Goal: Task Accomplishment & Management: Manage account settings

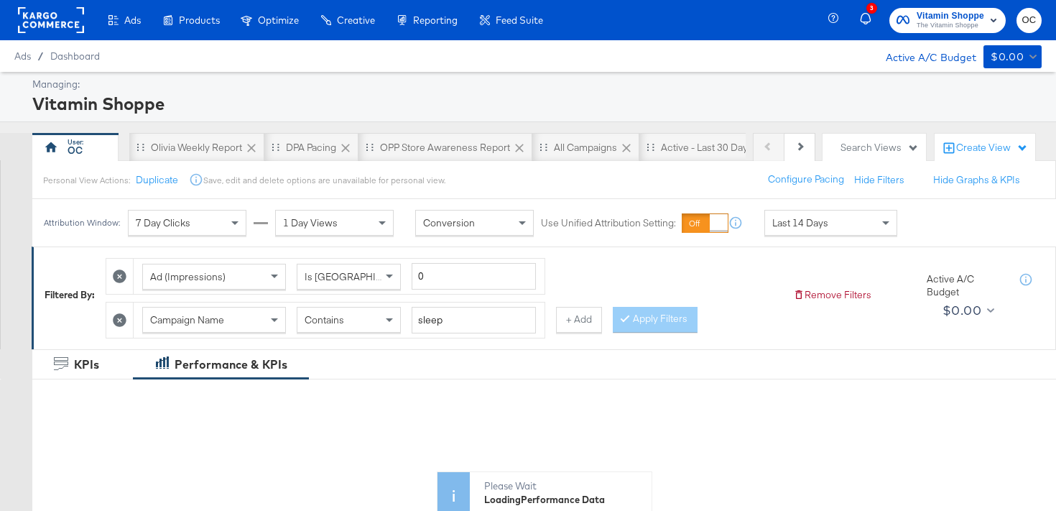
click at [47, 25] on rect at bounding box center [51, 20] width 66 height 26
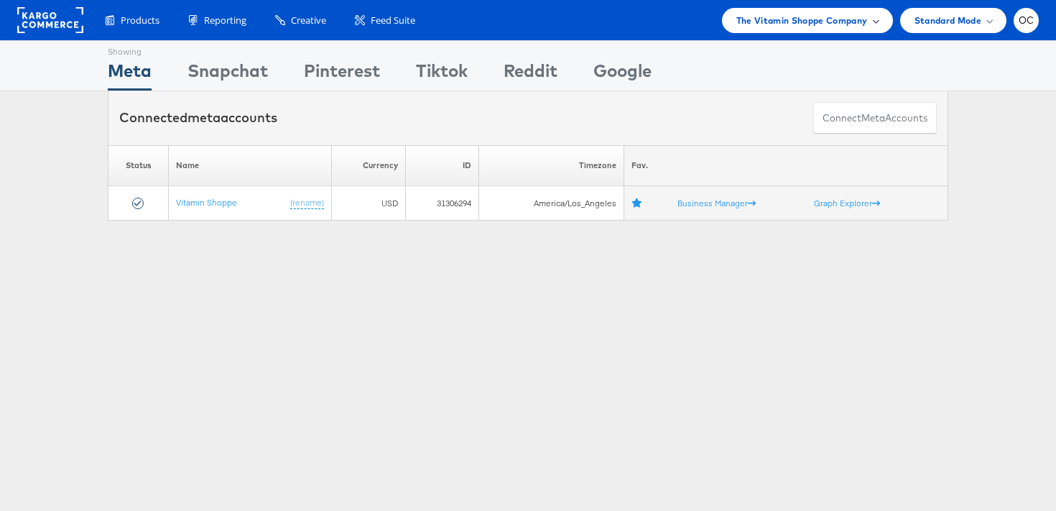
click at [803, 27] on div "The Vitamin Shoppe Company" at bounding box center [807, 20] width 171 height 25
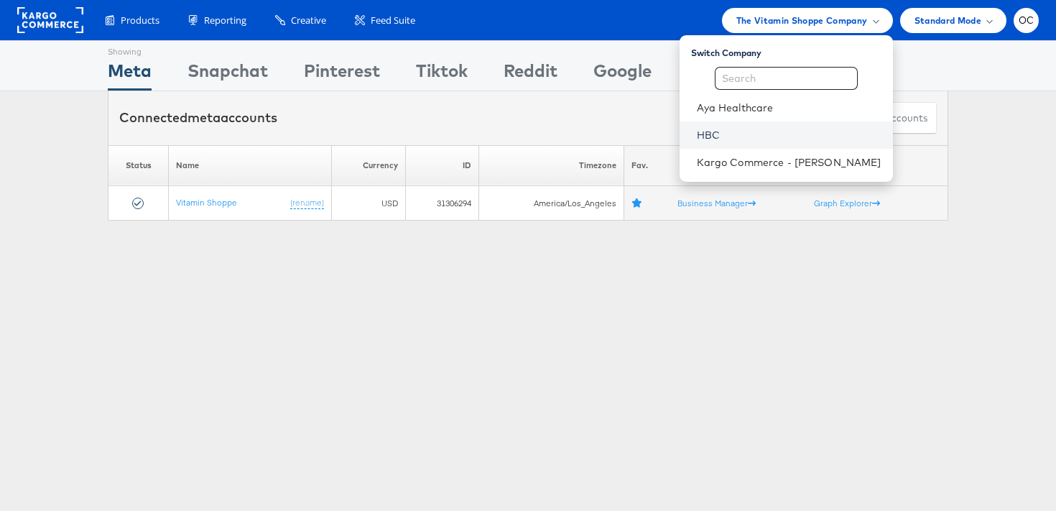
click at [740, 128] on link "HBC" at bounding box center [789, 135] width 185 height 14
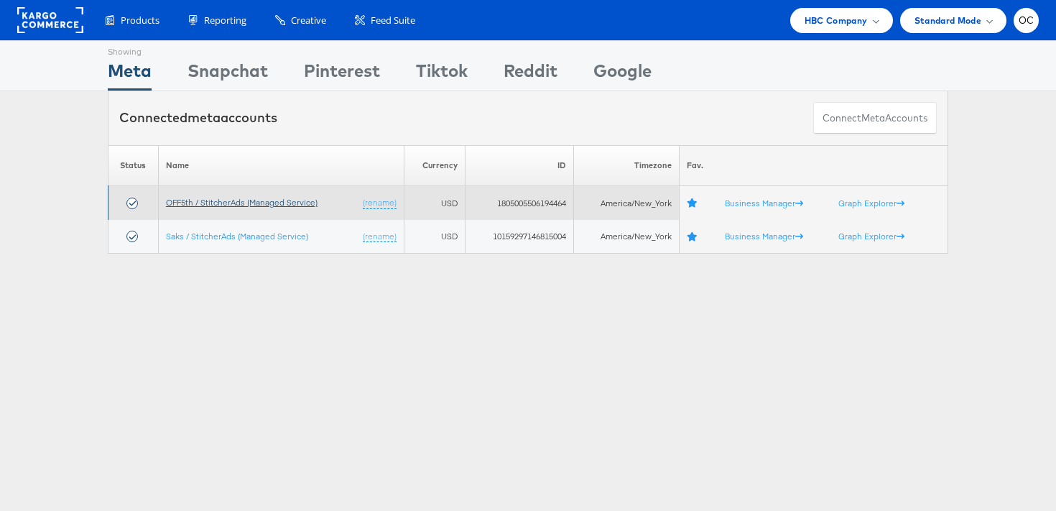
click at [213, 205] on link "OFF5th / StitcherAds (Managed Service)" at bounding box center [242, 202] width 152 height 11
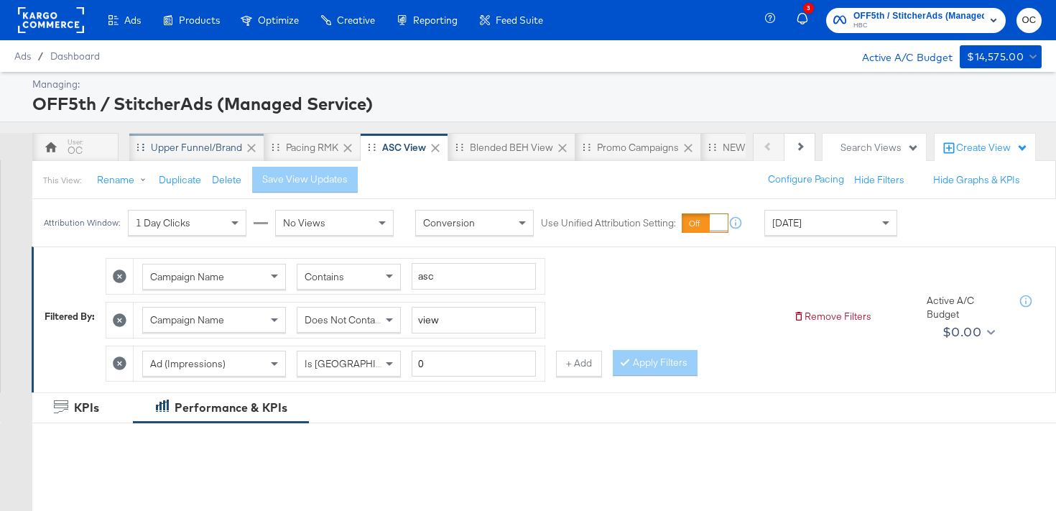
click at [216, 159] on div "Upper Funnel/Brand" at bounding box center [196, 147] width 135 height 29
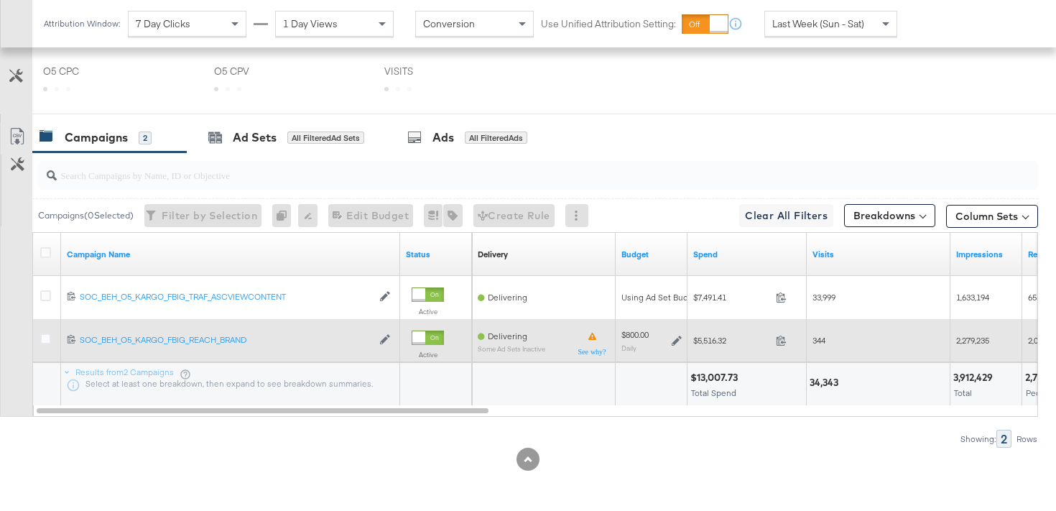
scroll to position [684, 0]
click at [676, 341] on icon at bounding box center [676, 340] width 10 height 10
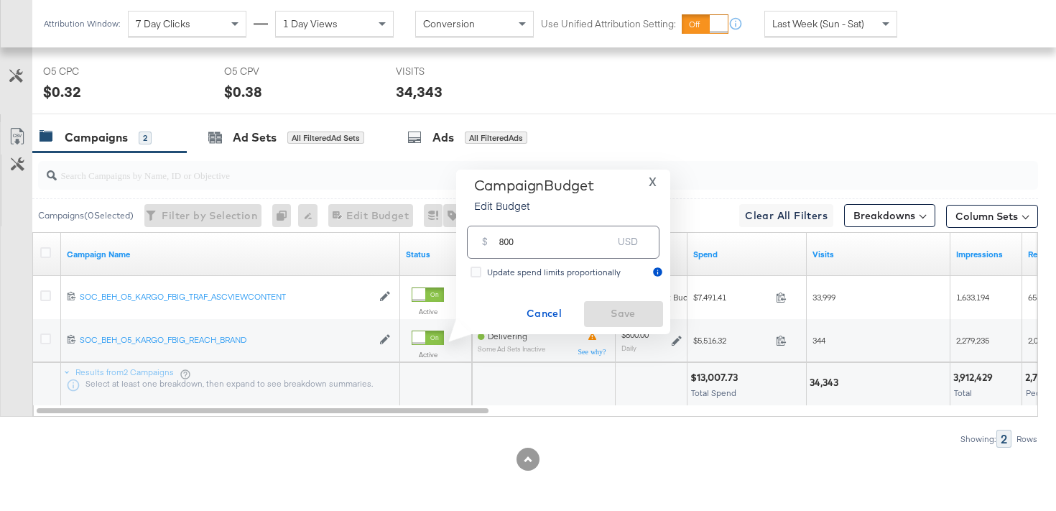
click at [507, 243] on input "800" at bounding box center [555, 235] width 113 height 31
type input "850"
click at [623, 302] on button "Save" at bounding box center [623, 314] width 79 height 26
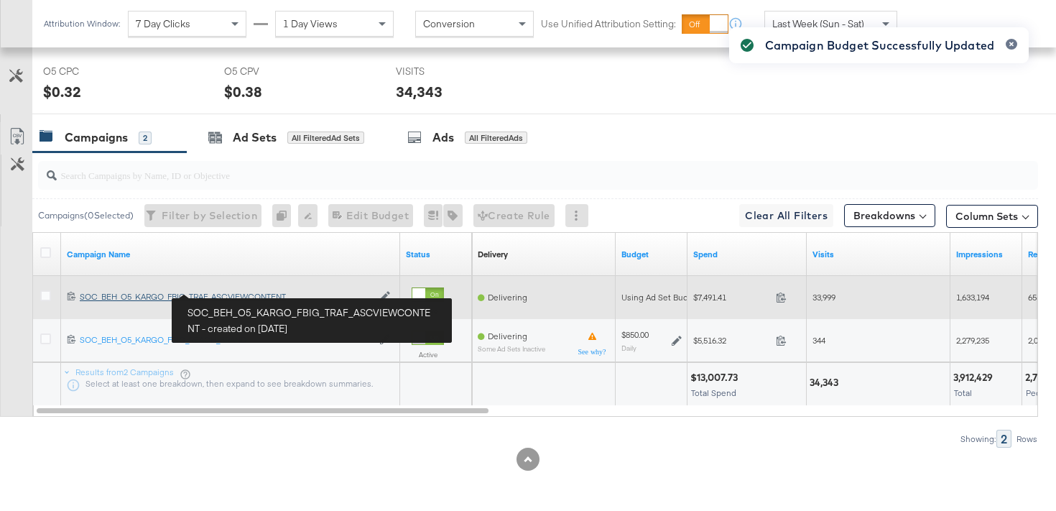
click at [256, 294] on div "SOC_BEH_O5_KARGO_FBIG_TRAF_ASCVIEWCONTENT SOC_BEH_O5_KARGO_FBIG_TRAF_ASCVIEWCON…" at bounding box center [226, 296] width 292 height 11
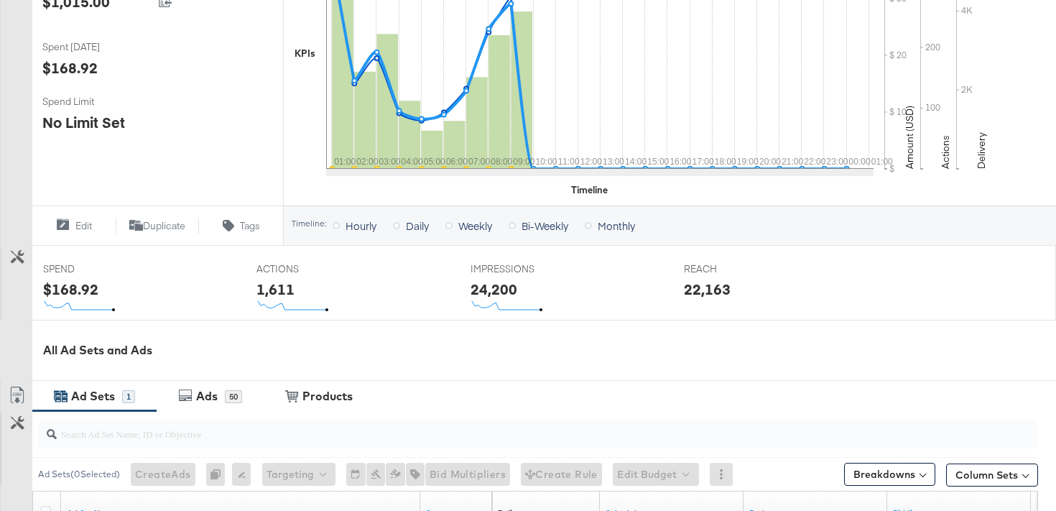
scroll to position [587, 0]
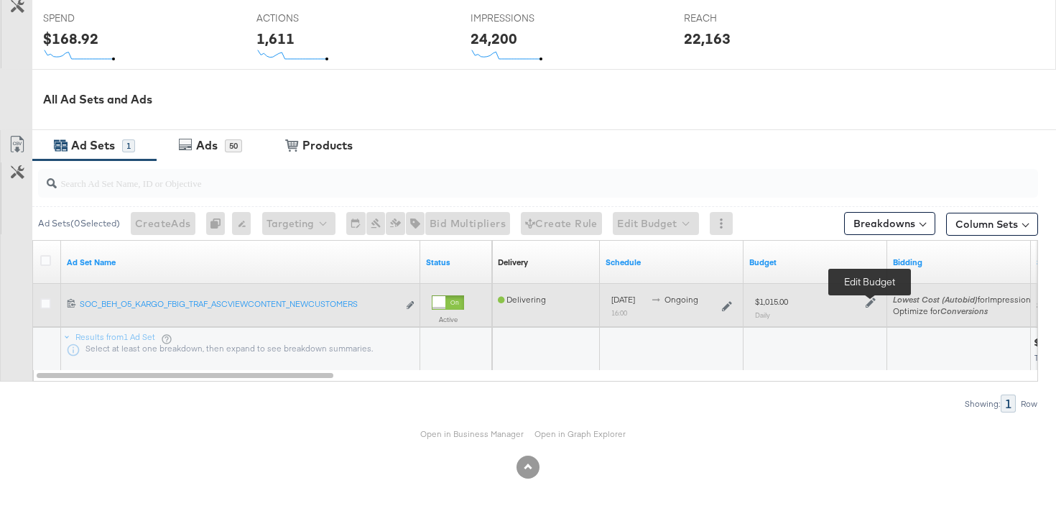
click at [868, 304] on icon at bounding box center [870, 302] width 10 height 10
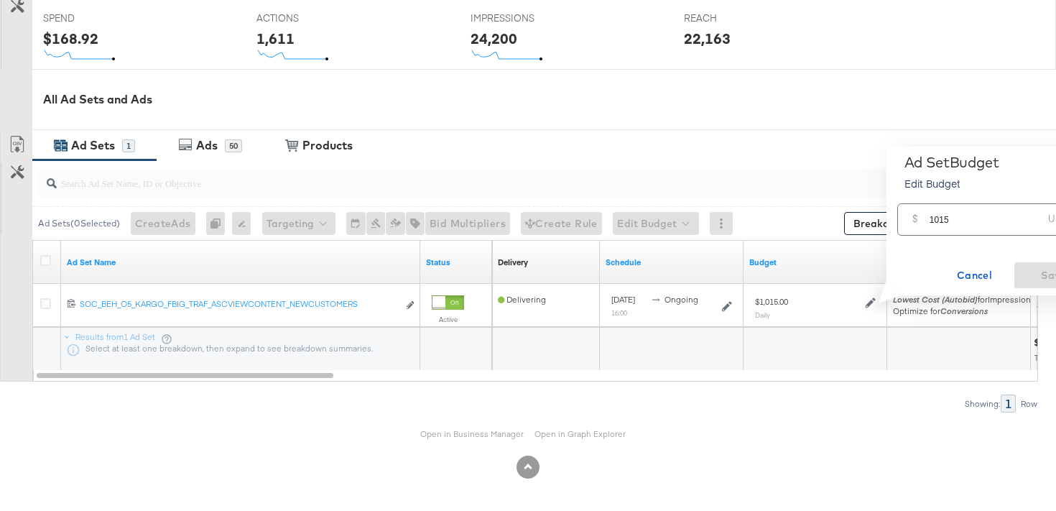
click at [938, 219] on input "1015" at bounding box center [985, 213] width 113 height 31
type input "1190"
click at [1051, 271] on span "Save" at bounding box center [1053, 275] width 67 height 18
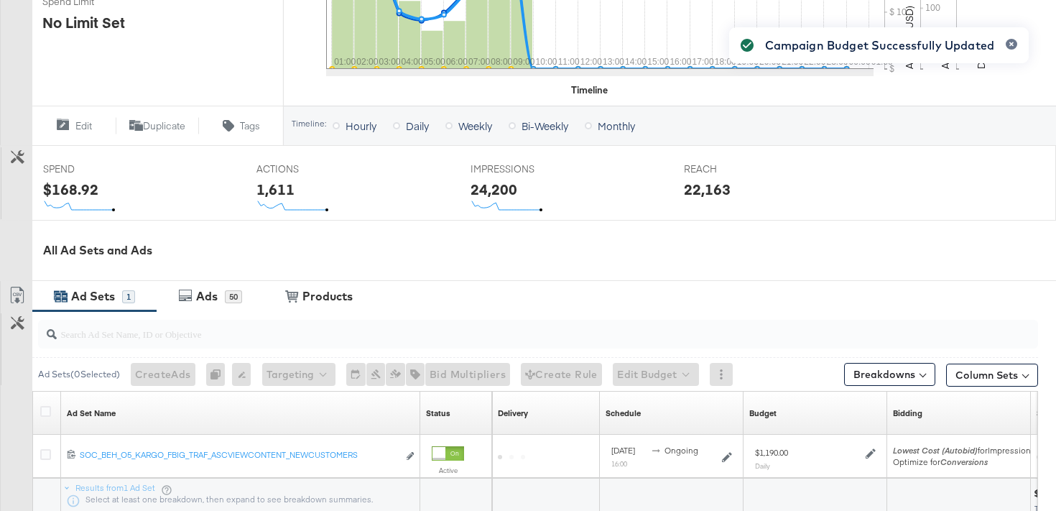
scroll to position [0, 0]
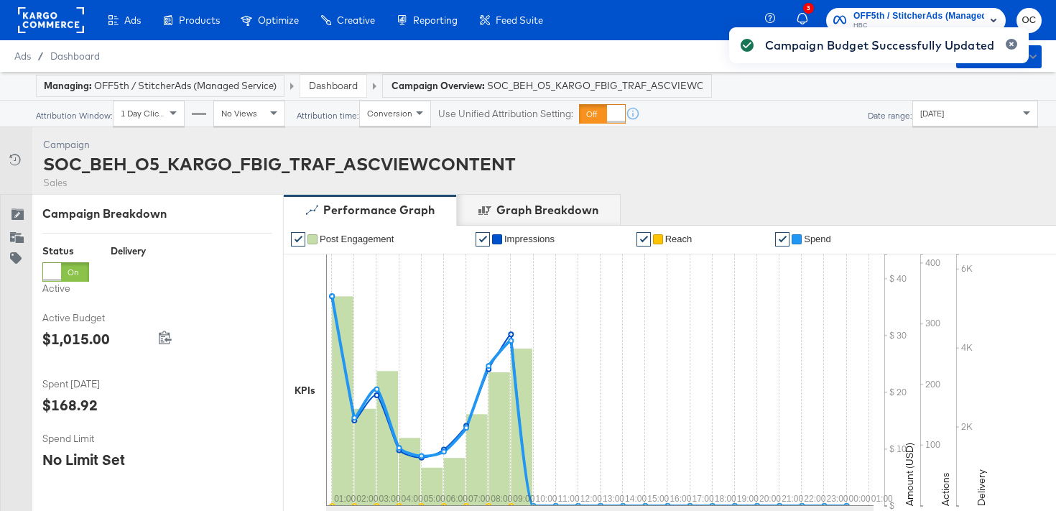
click at [349, 85] on link "Dashboard" at bounding box center [333, 85] width 49 height 13
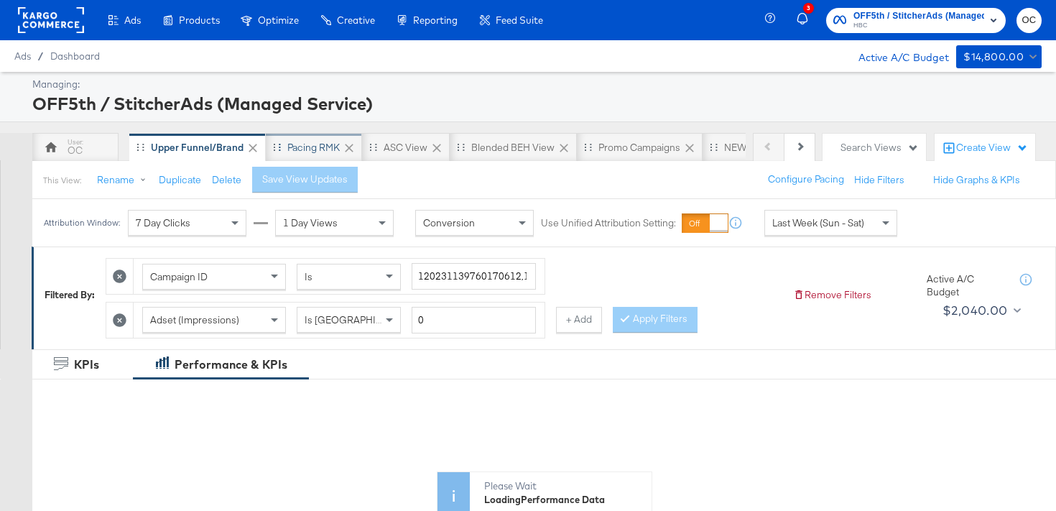
click at [321, 141] on div "Pacing RMK" at bounding box center [313, 148] width 52 height 14
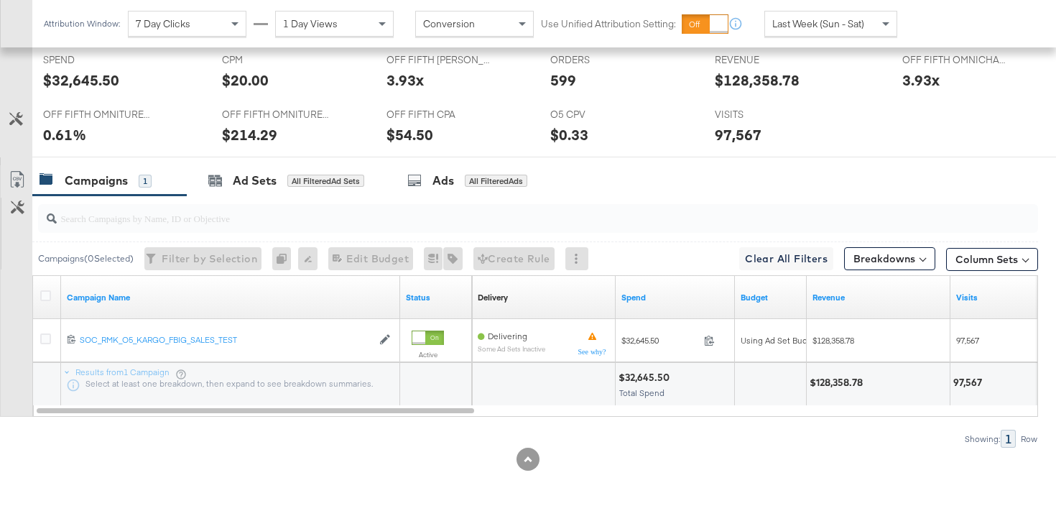
scroll to position [641, 0]
click at [361, 191] on div "Ad Sets All Filtered Ad Sets" at bounding box center [286, 180] width 199 height 31
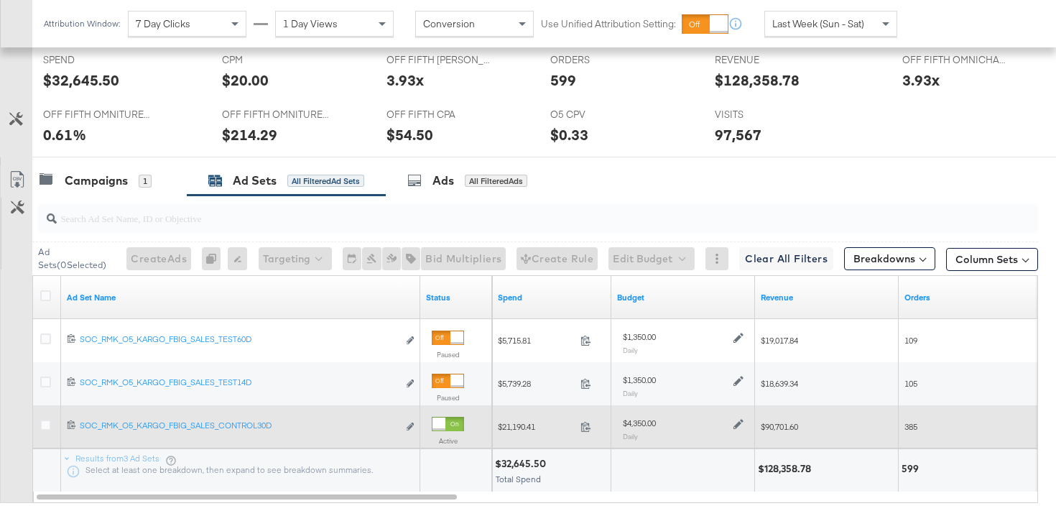
click at [739, 423] on icon at bounding box center [738, 424] width 10 height 10
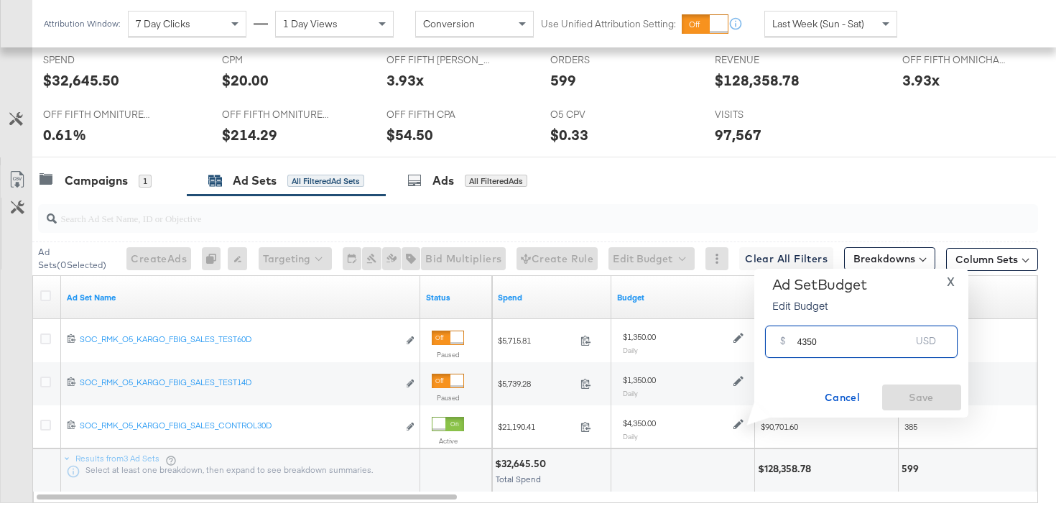
drag, startPoint x: 804, startPoint y: 342, endPoint x: 773, endPoint y: 341, distance: 31.6
click at [773, 341] on div "$ 4350 USD" at bounding box center [861, 341] width 192 height 32
type input "5100"
click at [913, 404] on span "Save" at bounding box center [921, 397] width 67 height 18
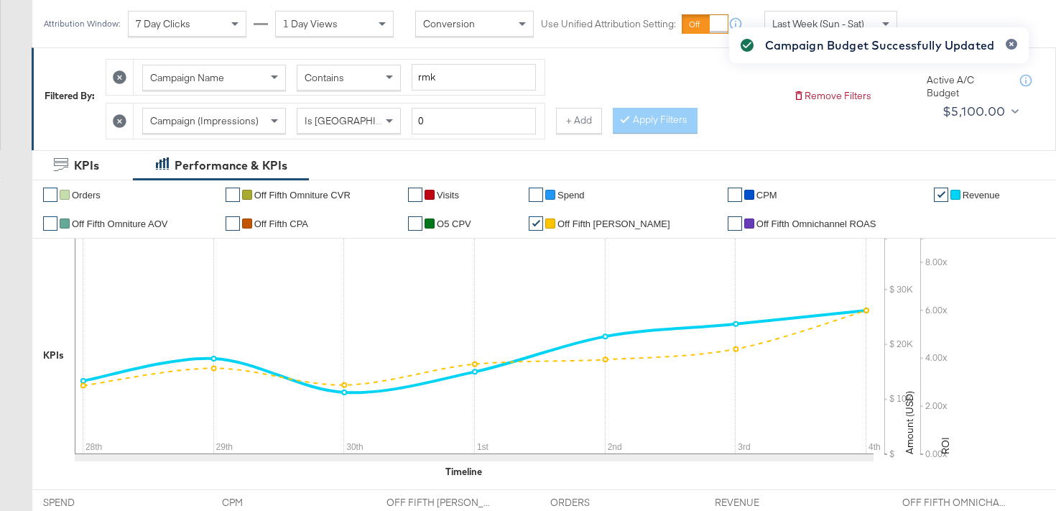
scroll to position [0, 0]
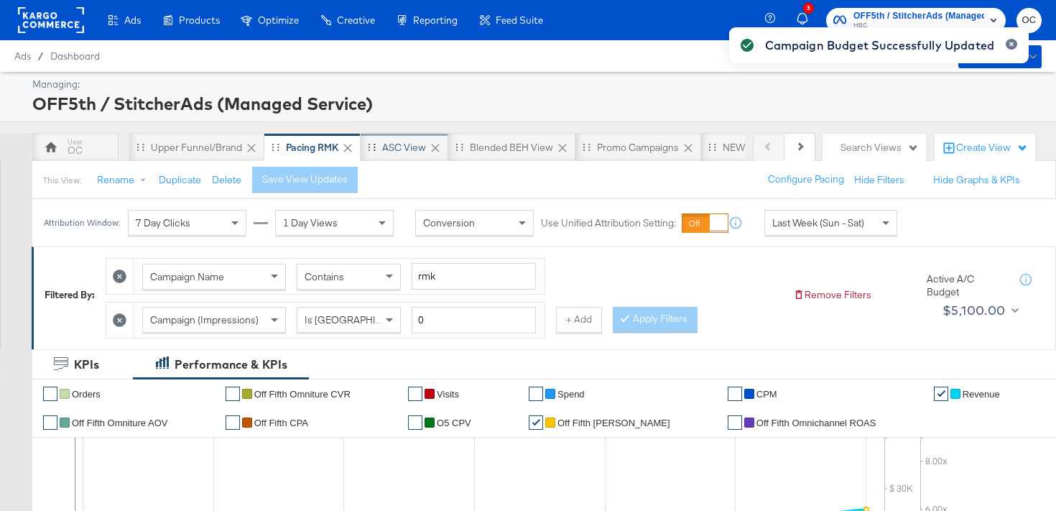
click at [413, 133] on div "ASC View" at bounding box center [404, 147] width 88 height 29
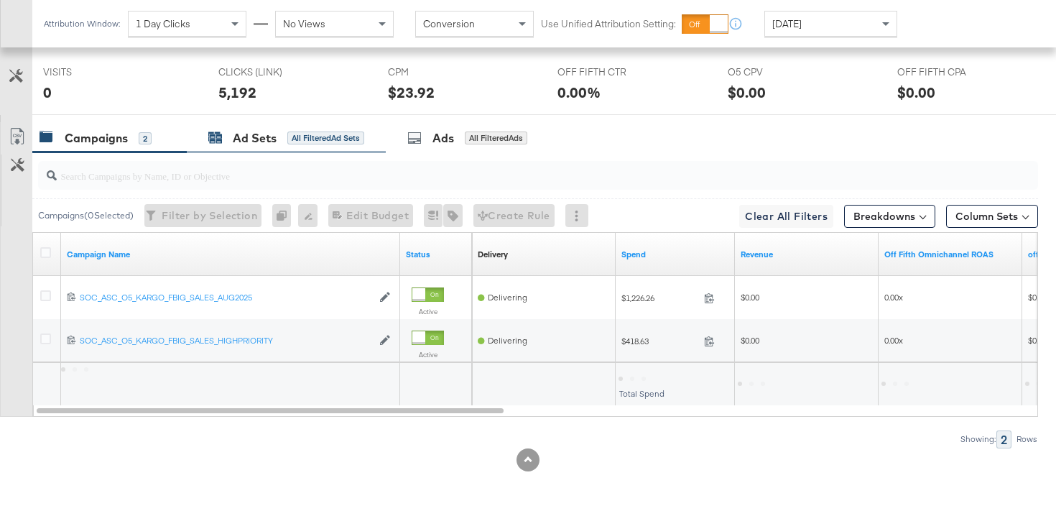
scroll to position [727, 0]
click at [344, 141] on div "All Filtered Ad Sets" at bounding box center [325, 137] width 77 height 13
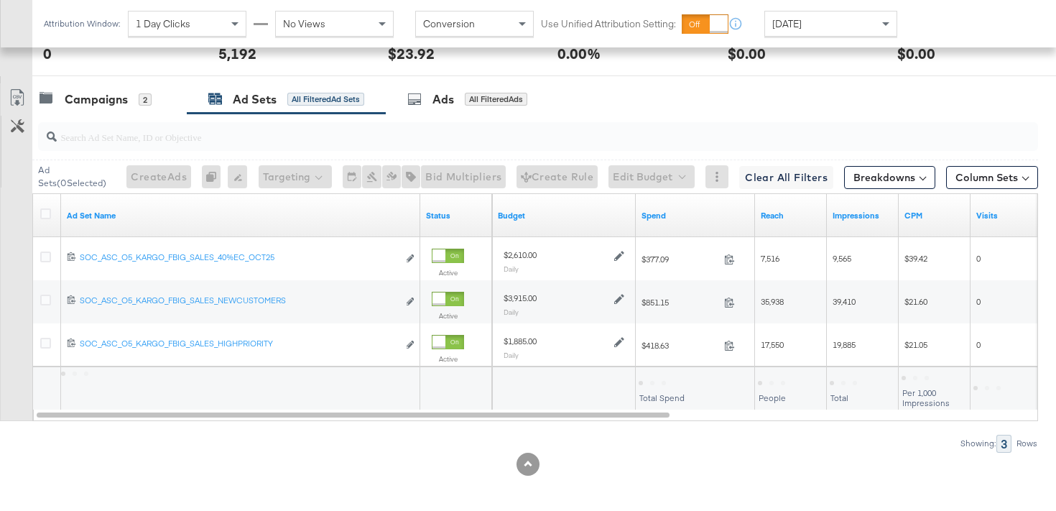
scroll to position [770, 0]
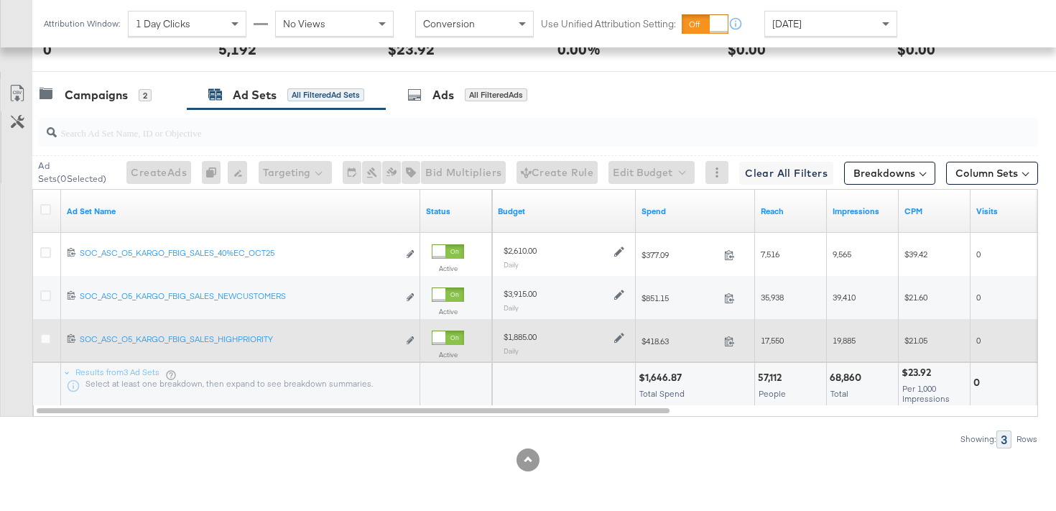
click at [618, 338] on icon at bounding box center [619, 338] width 10 height 10
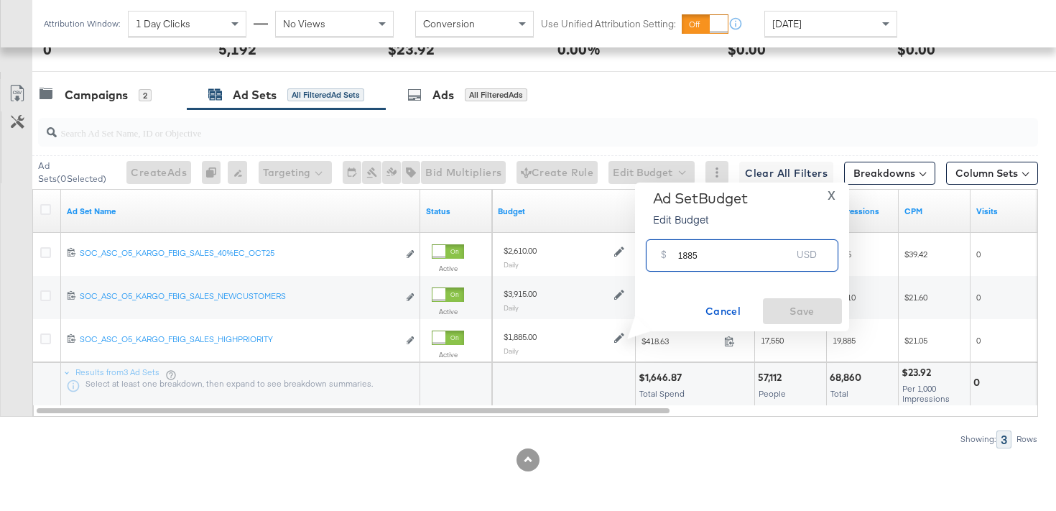
click at [684, 255] on input "1885" at bounding box center [734, 249] width 113 height 31
type input "2210"
click at [808, 308] on span "Save" at bounding box center [801, 311] width 67 height 18
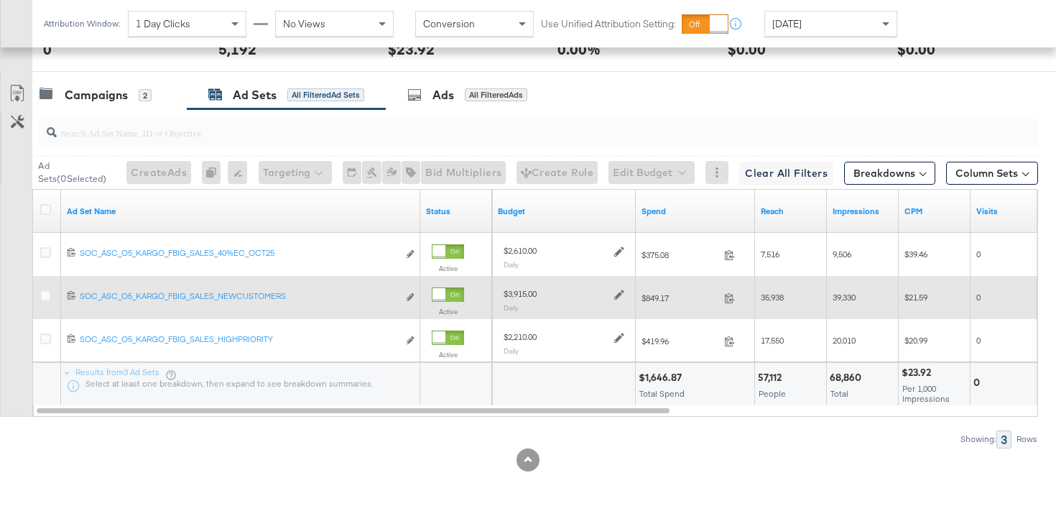
click at [621, 296] on icon at bounding box center [619, 294] width 10 height 10
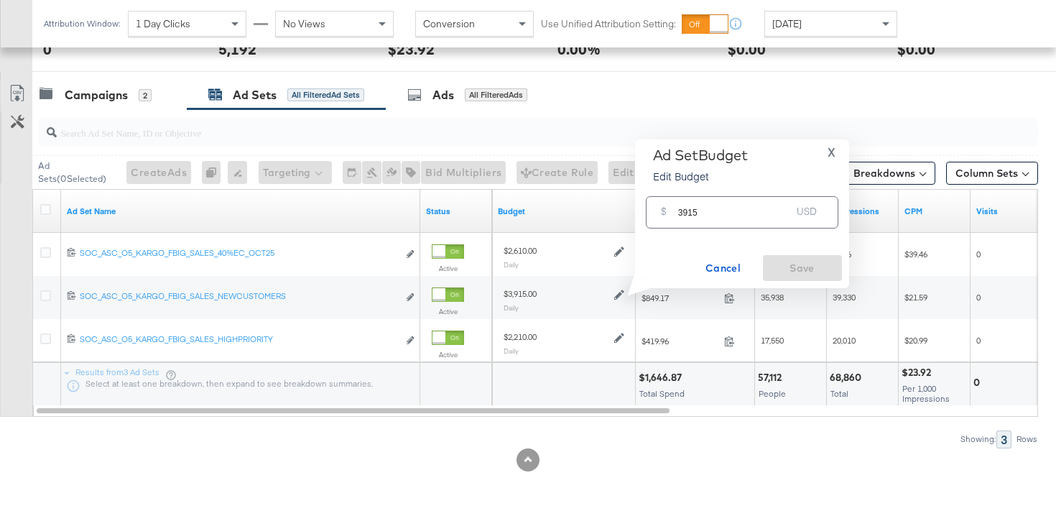
click at [690, 213] on input "3915" at bounding box center [734, 206] width 113 height 31
type input "4590"
click at [804, 264] on span "Save" at bounding box center [801, 268] width 67 height 18
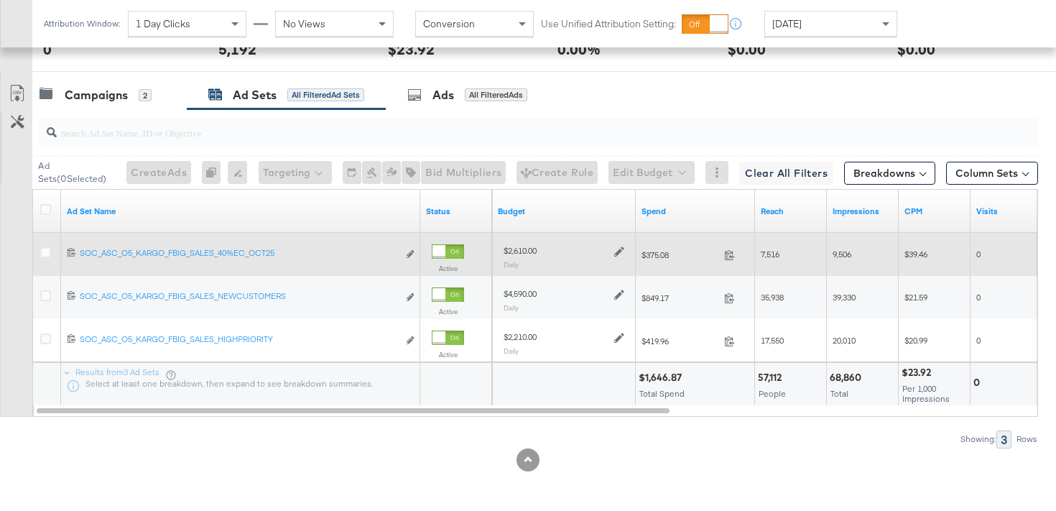
click at [620, 253] on icon at bounding box center [619, 251] width 10 height 10
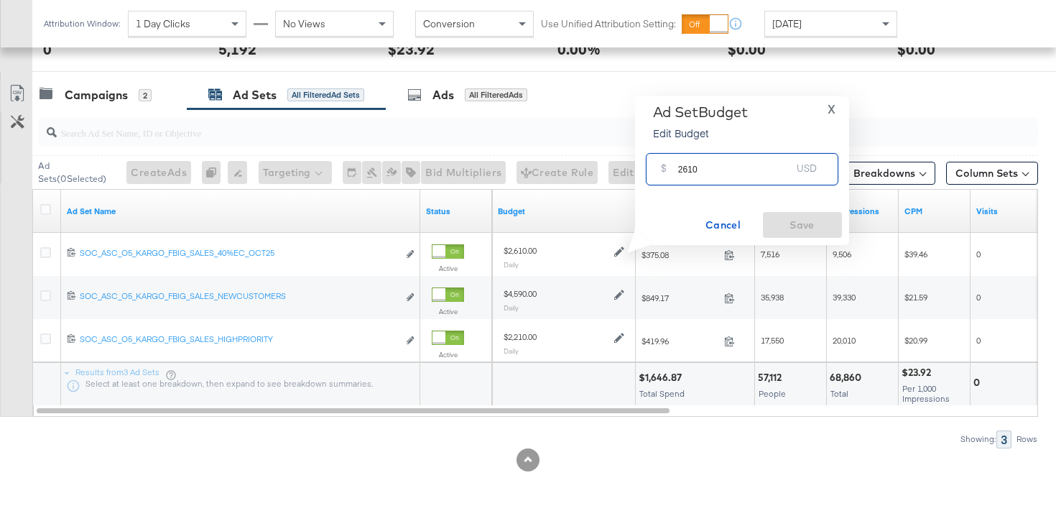
drag, startPoint x: 681, startPoint y: 165, endPoint x: 667, endPoint y: 165, distance: 14.4
click at [667, 165] on div "$ 2610 USD" at bounding box center [742, 169] width 192 height 32
type input "3060"
click at [796, 222] on span "Save" at bounding box center [801, 225] width 67 height 18
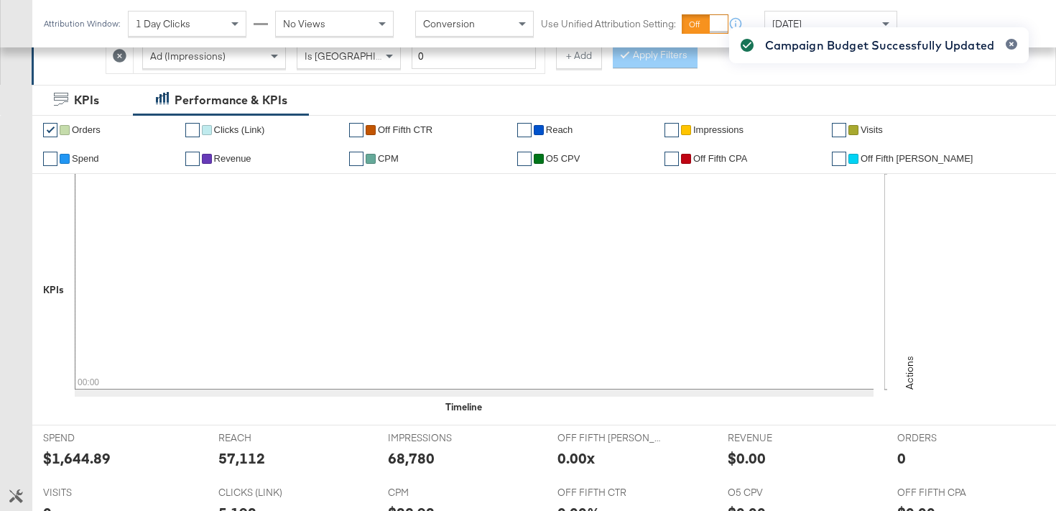
scroll to position [0, 0]
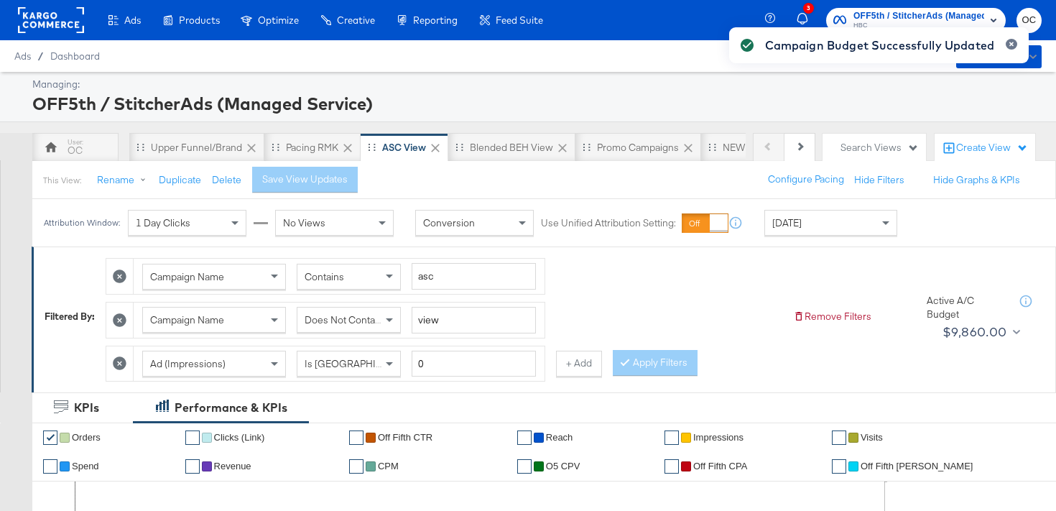
click at [726, 149] on div "Campaign Budget Successfully Updated" at bounding box center [878, 229] width 328 height 433
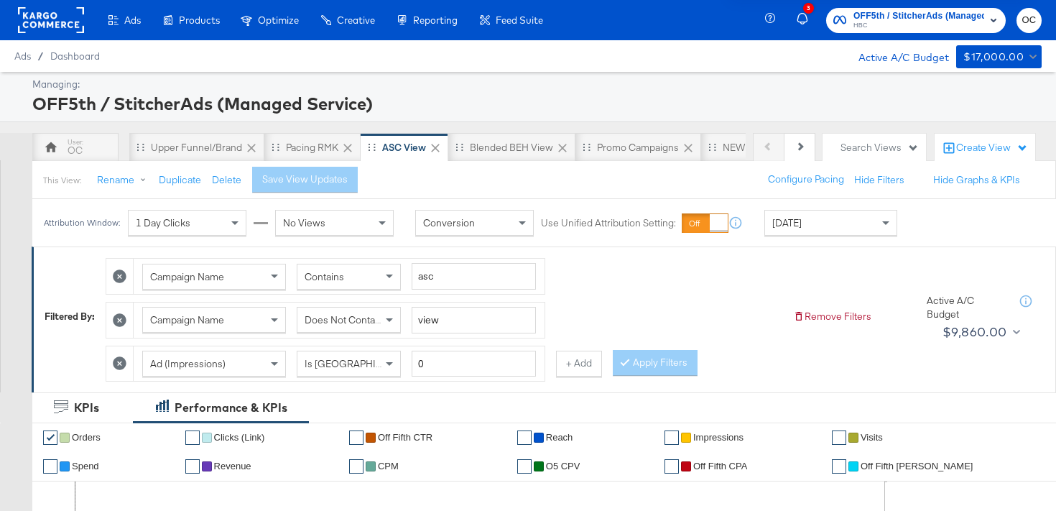
click at [725, 152] on div "NEW O5 Weekly Report" at bounding box center [774, 148] width 105 height 14
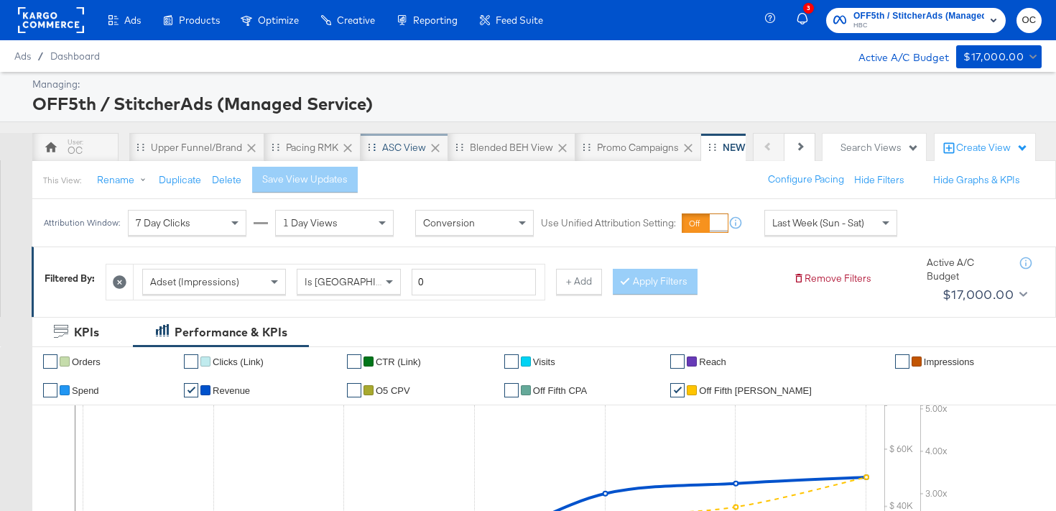
click at [388, 155] on div "ASC View" at bounding box center [404, 147] width 88 height 29
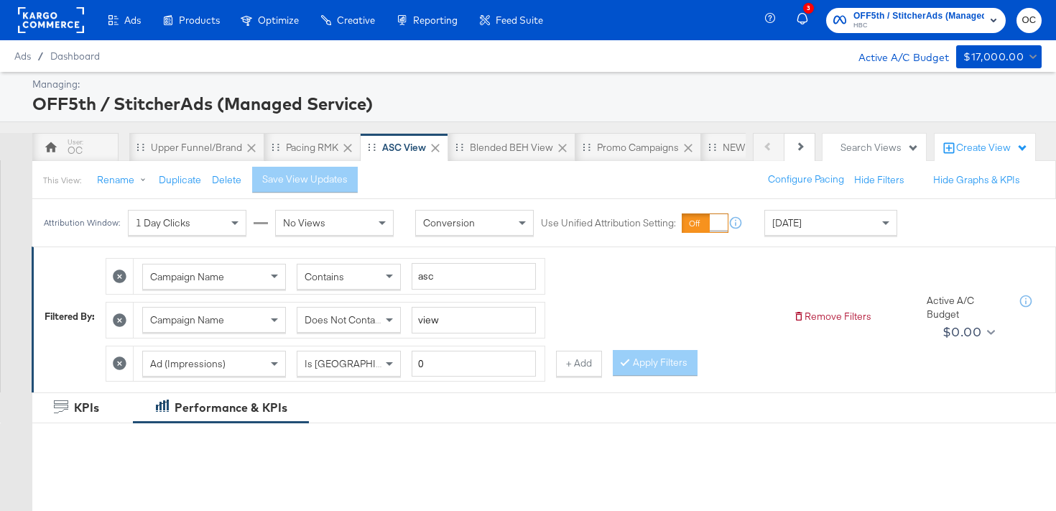
click at [847, 227] on div "[DATE]" at bounding box center [830, 222] width 131 height 24
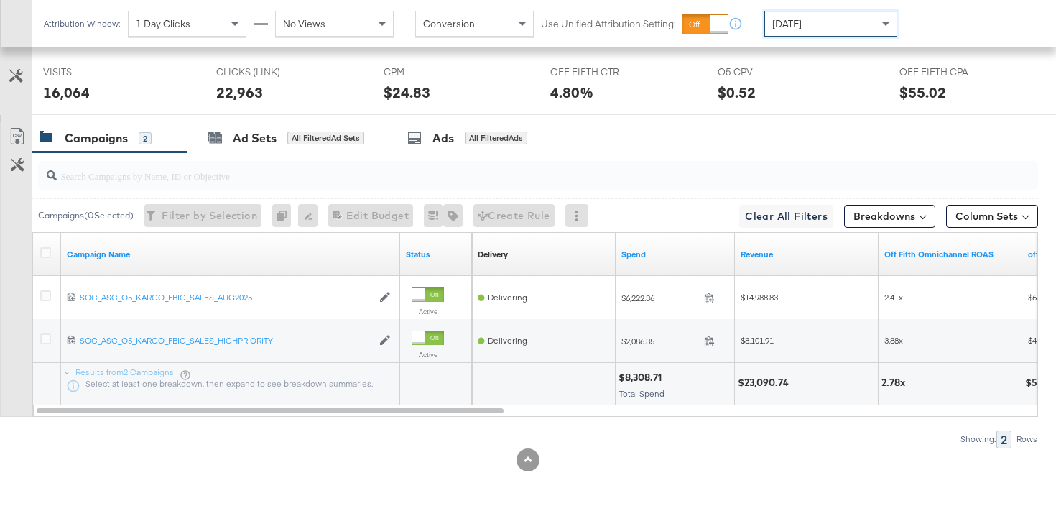
scroll to position [727, 0]
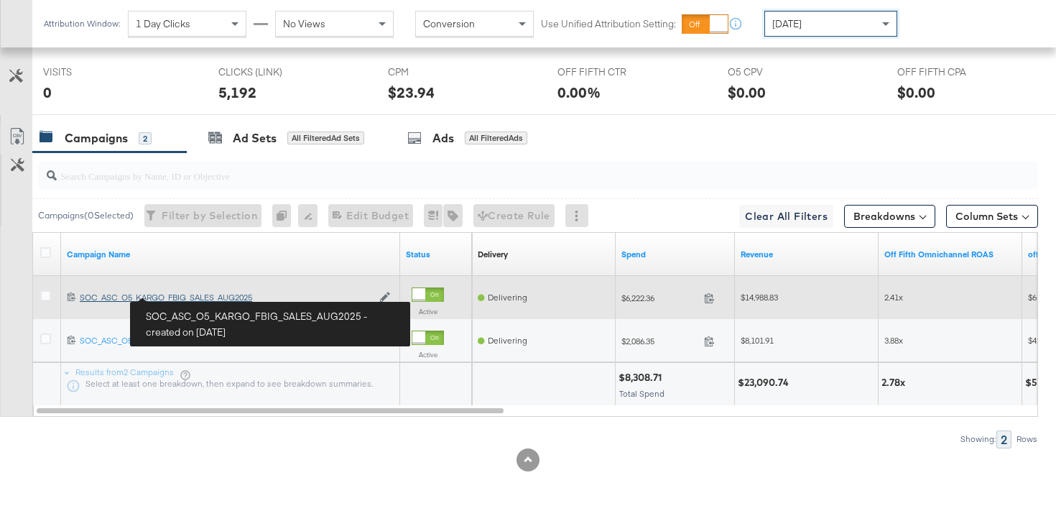
click at [183, 295] on div "SOC_ASC_O5_KARGO_FBIG_SALES_AUG2025 SOC_ASC_O5_KARGO_FBIG_SALES_AUG2025" at bounding box center [226, 297] width 292 height 11
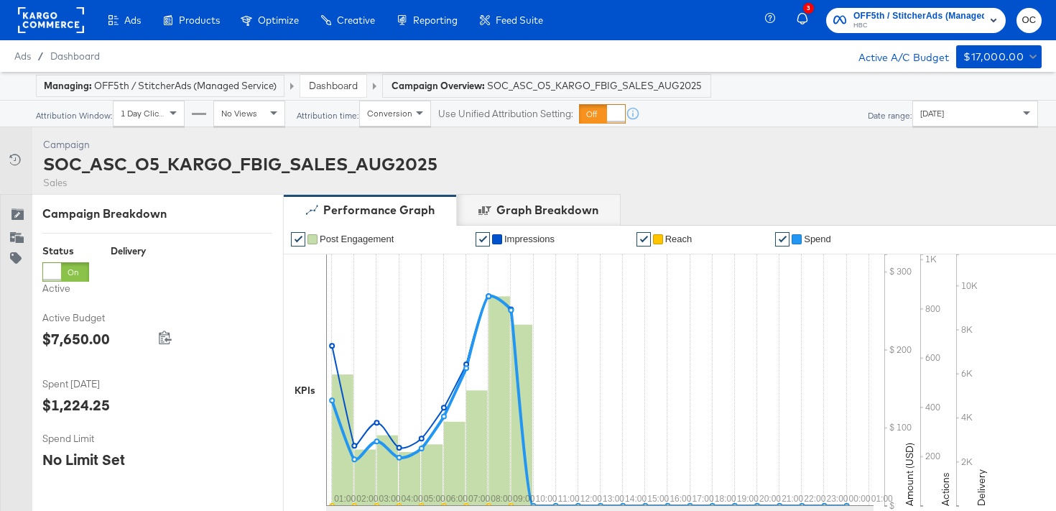
click at [989, 108] on div "[DATE]" at bounding box center [975, 113] width 124 height 24
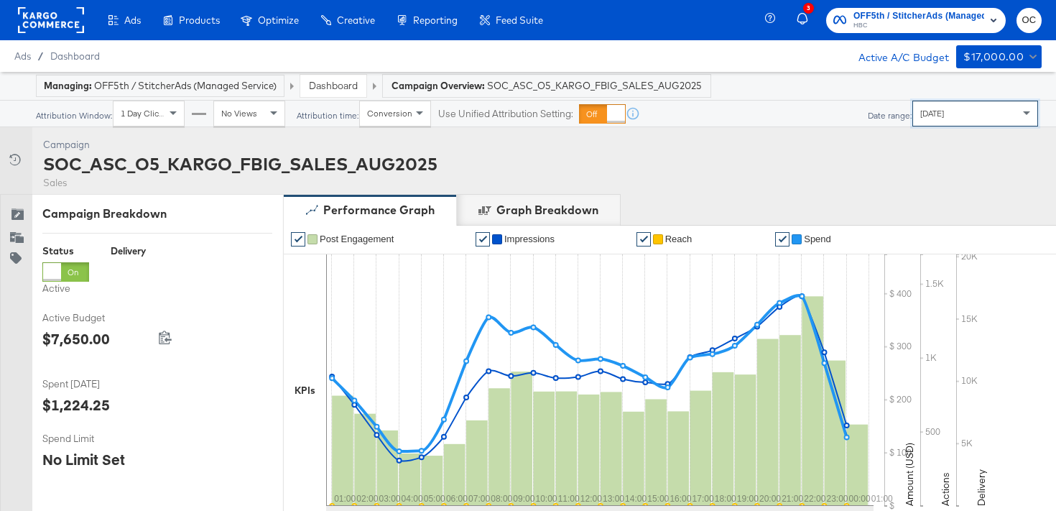
click at [345, 95] on div "Dashboard" at bounding box center [333, 86] width 66 height 22
click at [343, 88] on link "Dashboard" at bounding box center [333, 85] width 49 height 13
